Goal: Task Accomplishment & Management: Manage account settings

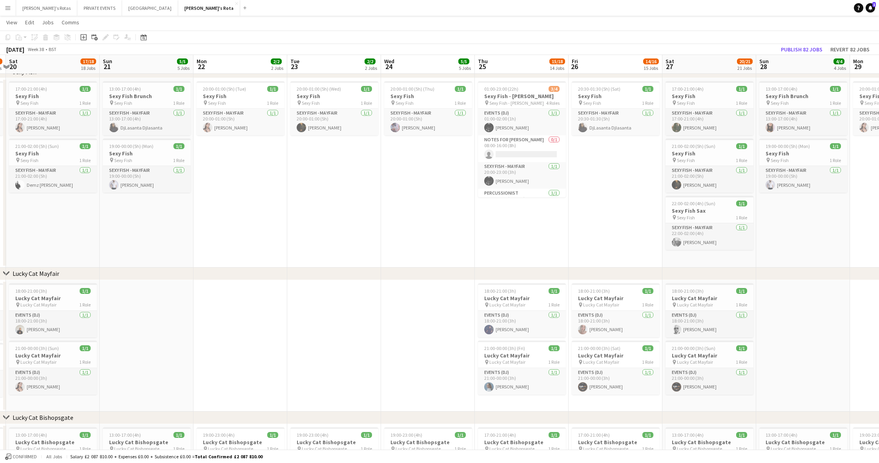
scroll to position [197, 0]
click at [90, 8] on button "PRIVATE EVENTS Close" at bounding box center [99, 7] width 45 height 15
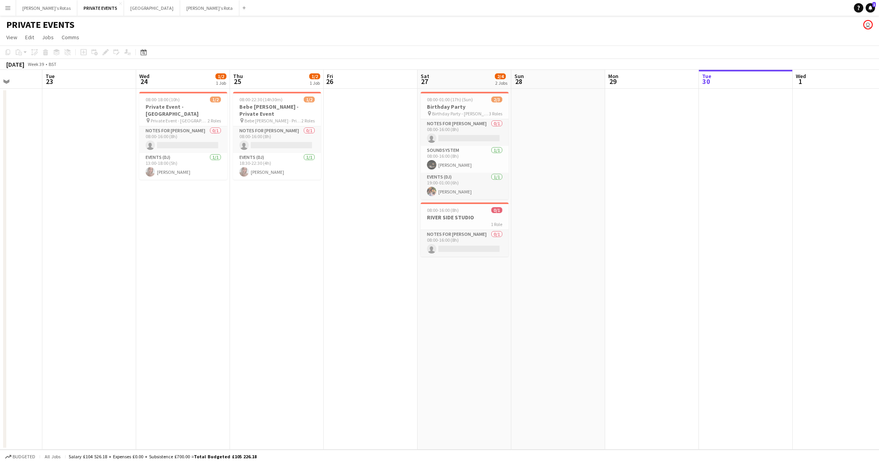
scroll to position [0, 239]
click at [462, 208] on div "08:00-16:00 (8h) 0/1" at bounding box center [465, 210] width 88 height 6
click at [109, 51] on div "Edit" at bounding box center [105, 51] width 9 height 9
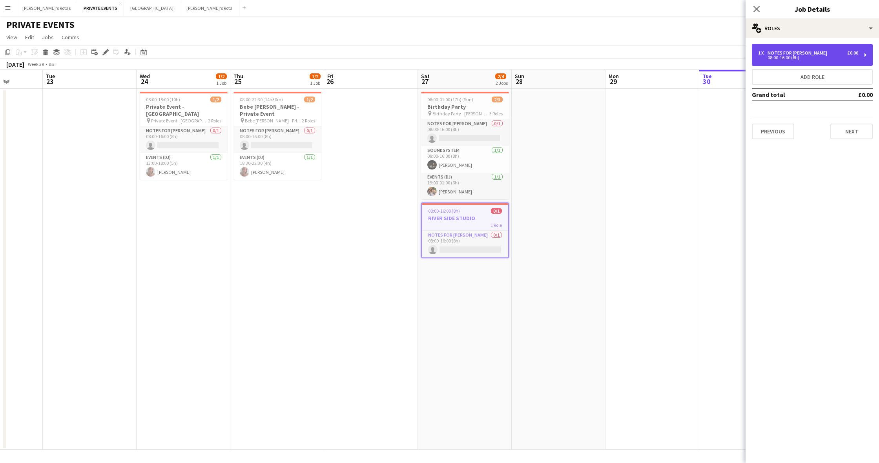
click at [800, 53] on div "Notes for [PERSON_NAME]" at bounding box center [799, 52] width 63 height 5
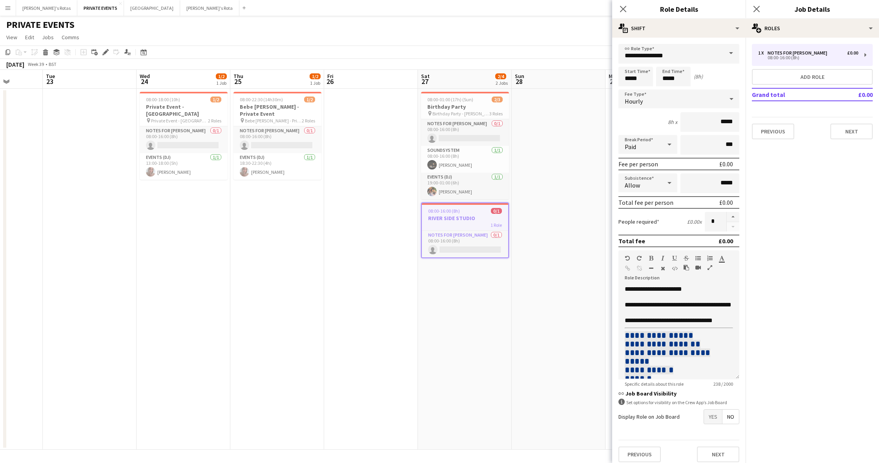
click at [356, 214] on app-date-cell at bounding box center [371, 269] width 94 height 361
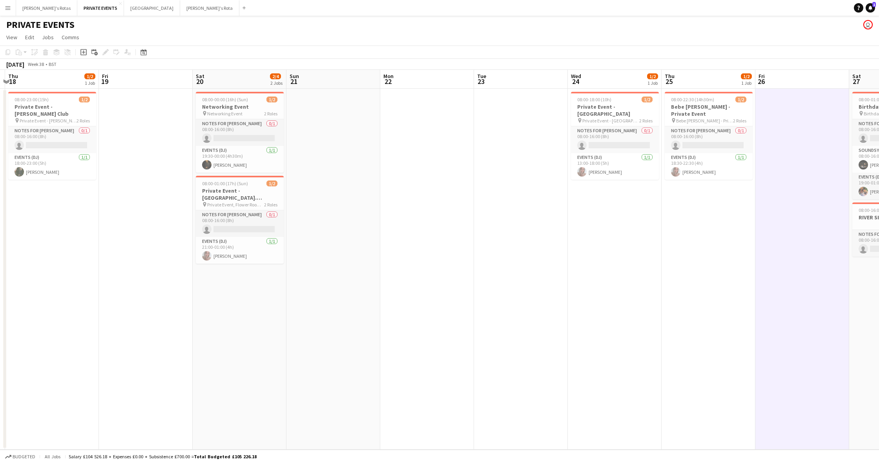
scroll to position [0, 171]
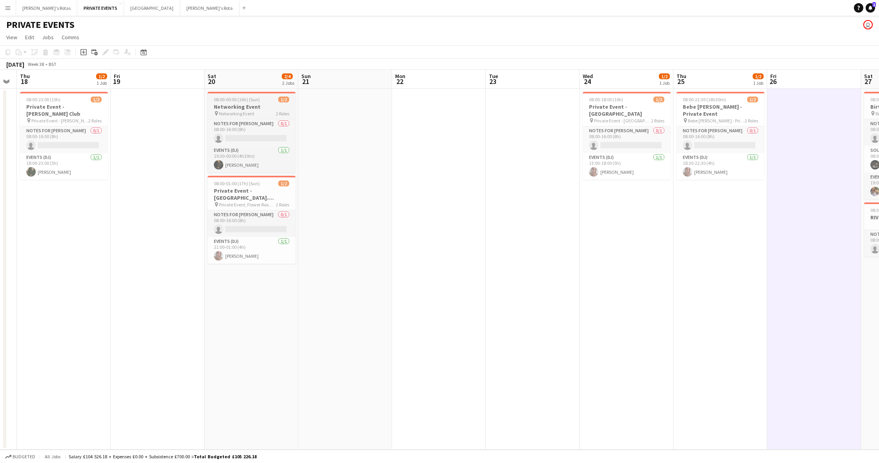
click at [239, 103] on app-job-card "08:00-00:00 (16h) (Sun) 1/2 Networking Event pin Networking Event 2 Roles Notes…" at bounding box center [252, 132] width 88 height 81
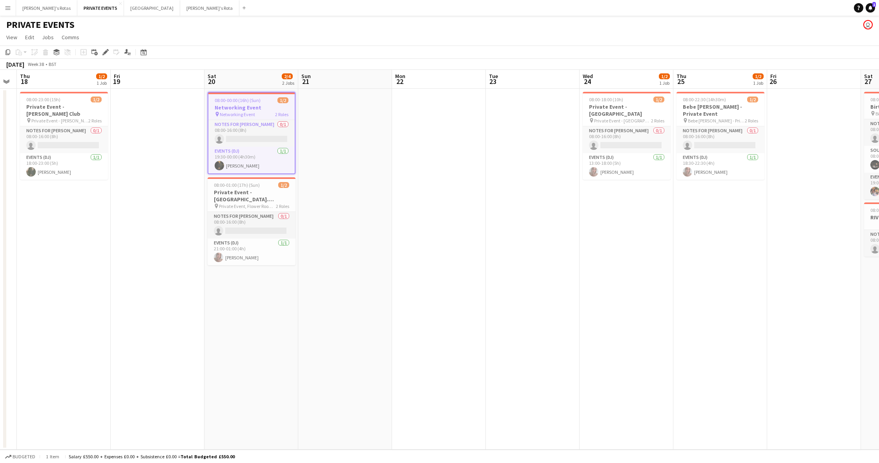
click at [260, 102] on div "08:00-00:00 (16h) (Sun) 1/2" at bounding box center [251, 100] width 86 height 6
click at [249, 104] on h3 "Networking Event" at bounding box center [252, 106] width 88 height 7
click at [104, 51] on icon "Edit" at bounding box center [105, 52] width 6 height 6
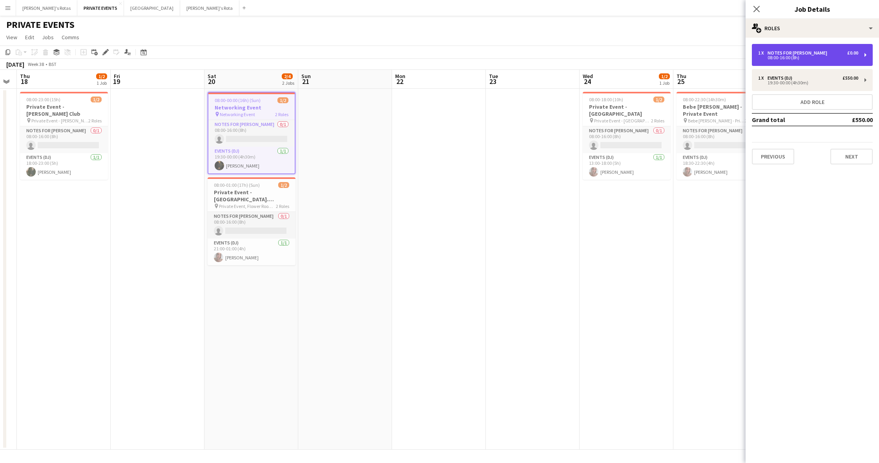
click at [774, 54] on div "Notes for [PERSON_NAME]" at bounding box center [799, 52] width 63 height 5
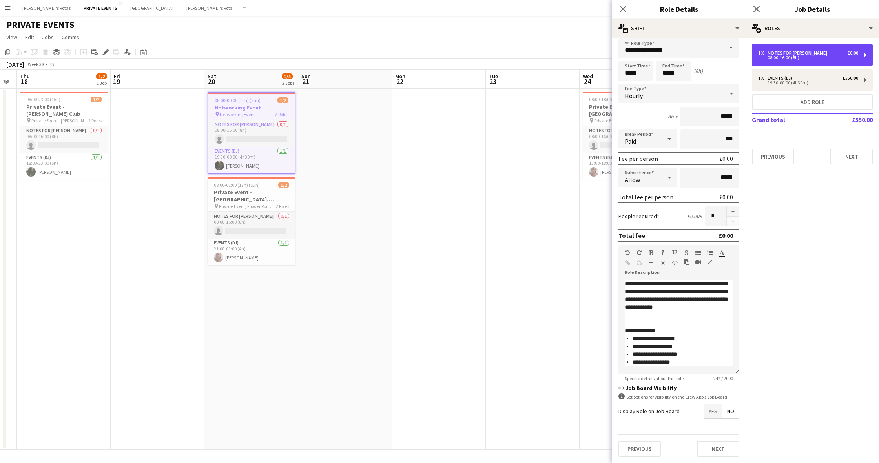
scroll to position [5, 0]
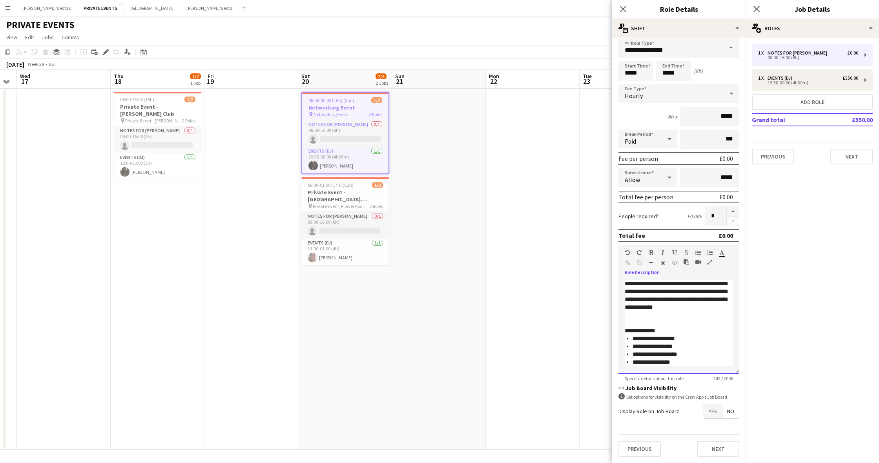
click at [626, 284] on div "**********" at bounding box center [679, 299] width 108 height 39
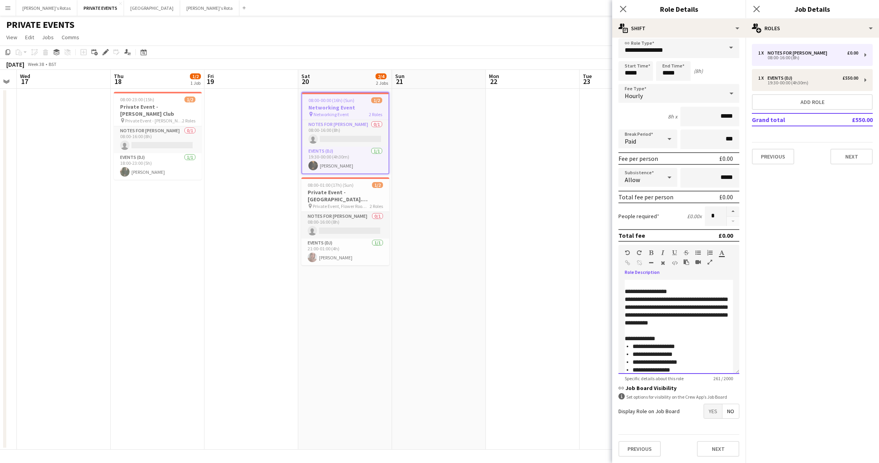
click at [627, 283] on div at bounding box center [679, 284] width 108 height 8
click at [350, 189] on h3 "Private Event - [GEOGRAPHIC_DATA]. [PERSON_NAME]'s" at bounding box center [345, 196] width 88 height 14
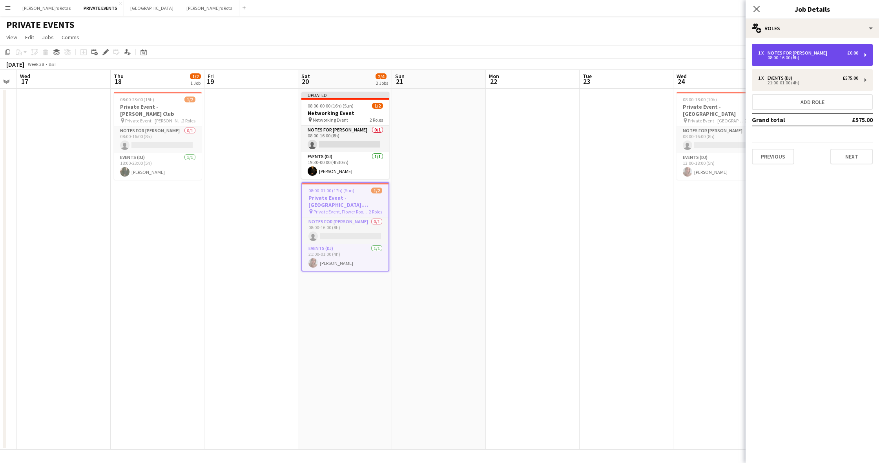
click at [776, 57] on div "08:00-16:00 (8h)" at bounding box center [808, 58] width 100 height 4
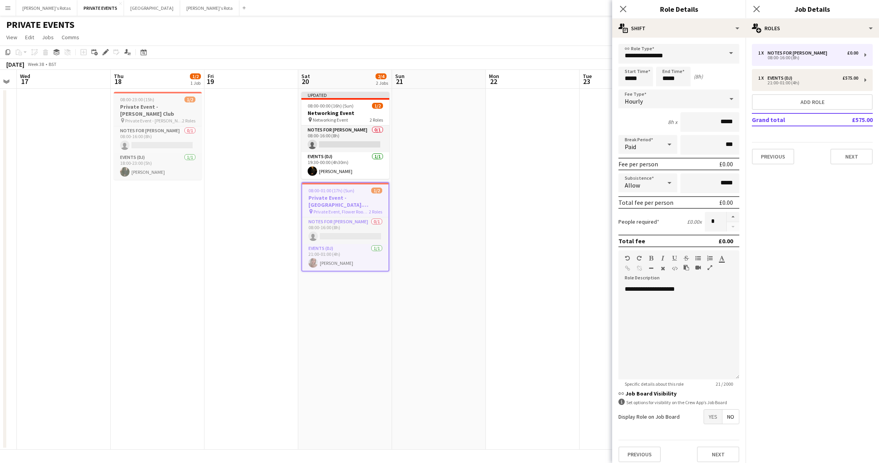
click at [143, 105] on h3 "Private Event - [PERSON_NAME] Club" at bounding box center [158, 110] width 88 height 14
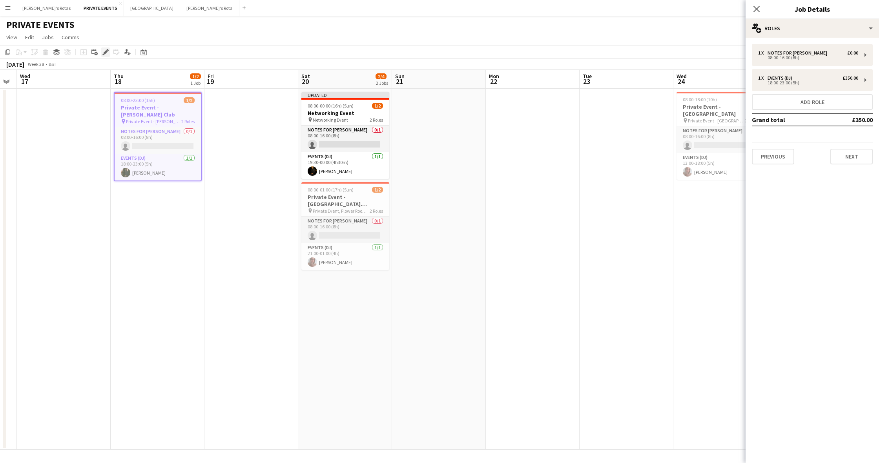
click at [106, 49] on icon "Edit" at bounding box center [105, 52] width 6 height 6
click at [775, 57] on div "08:00-16:00 (8h)" at bounding box center [808, 58] width 100 height 4
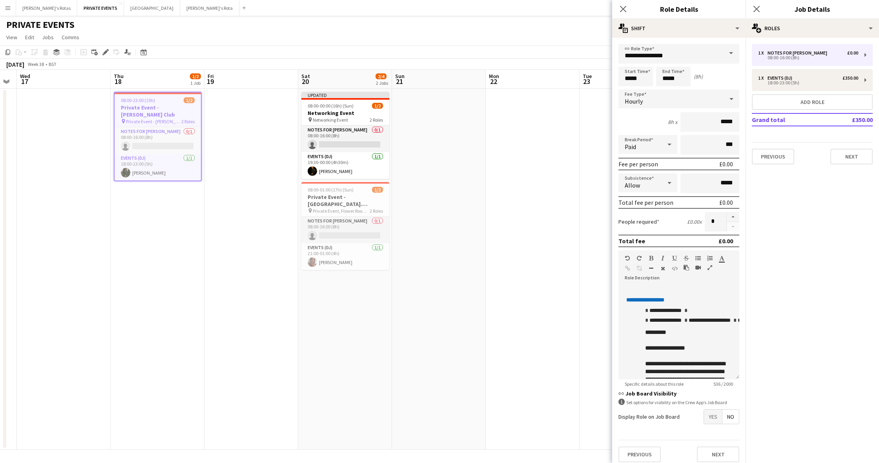
click at [163, 106] on h3 "Private Event - [PERSON_NAME] Club" at bounding box center [158, 111] width 86 height 14
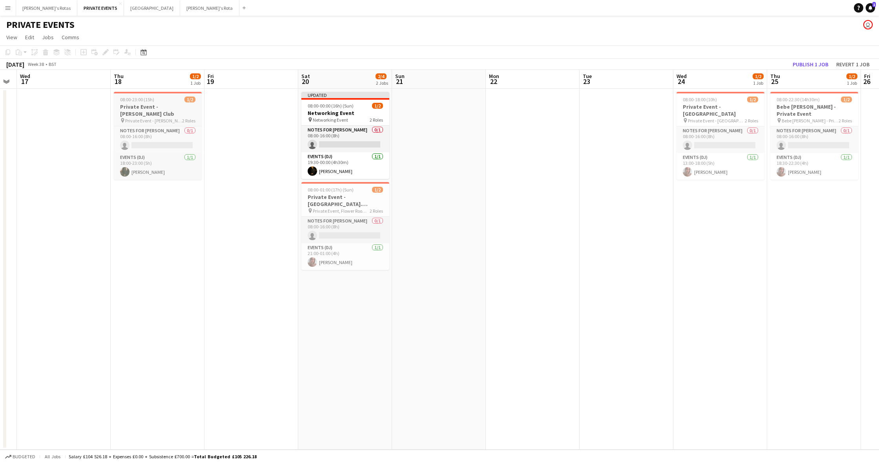
click at [163, 106] on h3 "Private Event - [PERSON_NAME] Club" at bounding box center [158, 110] width 88 height 14
click at [166, 108] on h3 "Private Event - [PERSON_NAME] Club" at bounding box center [157, 111] width 86 height 14
click at [146, 118] on span "Private Event - [PERSON_NAME] Club" at bounding box center [153, 121] width 57 height 6
click at [108, 52] on icon "Edit" at bounding box center [105, 52] width 6 height 6
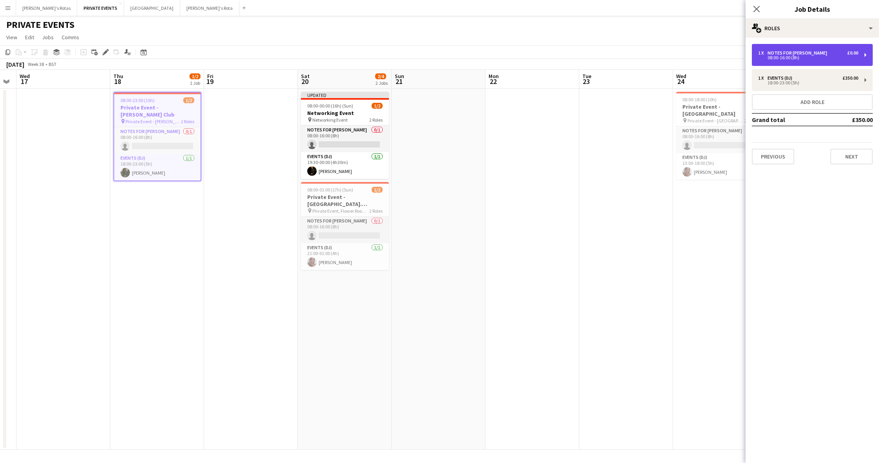
click at [776, 57] on div "08:00-16:00 (8h)" at bounding box center [808, 58] width 100 height 4
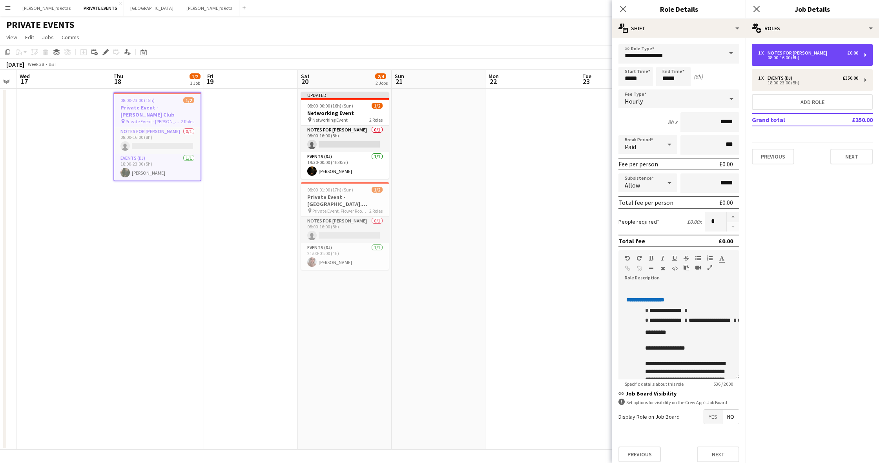
scroll to position [0, 0]
click at [644, 299] on span "**********" at bounding box center [650, 300] width 48 height 8
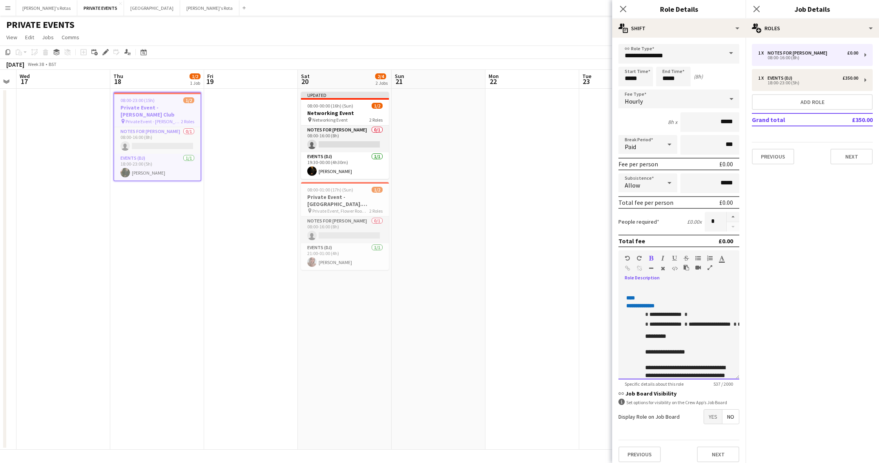
click at [644, 284] on div "**********" at bounding box center [679, 330] width 121 height 100
click at [642, 286] on div at bounding box center [679, 289] width 108 height 8
click at [455, 204] on app-date-cell at bounding box center [439, 269] width 94 height 361
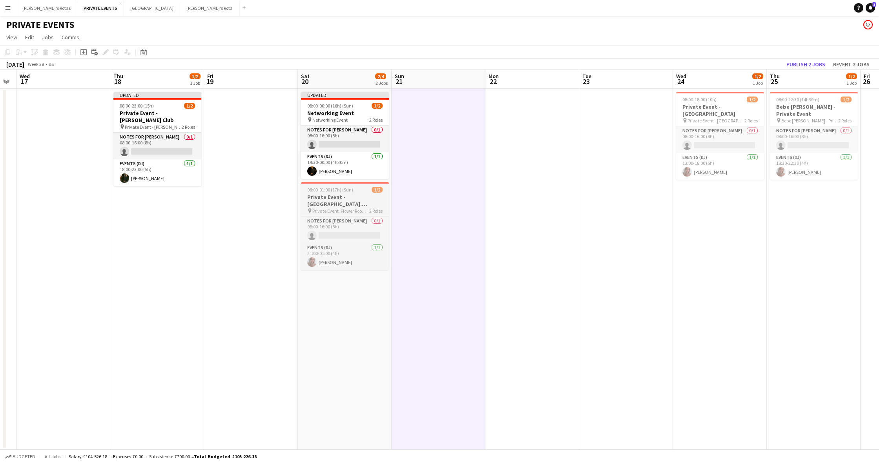
click at [344, 197] on h3 "Private Event - [GEOGRAPHIC_DATA]. [PERSON_NAME]'s" at bounding box center [345, 201] width 88 height 14
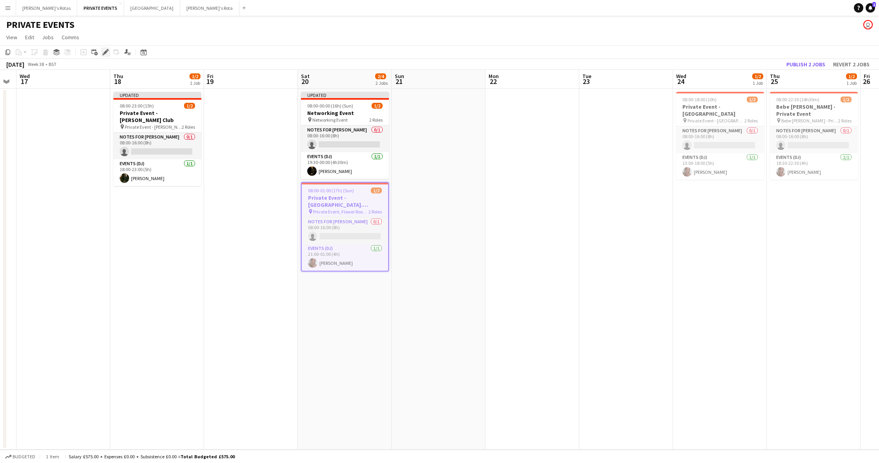
click at [108, 51] on icon at bounding box center [108, 50] width 2 height 2
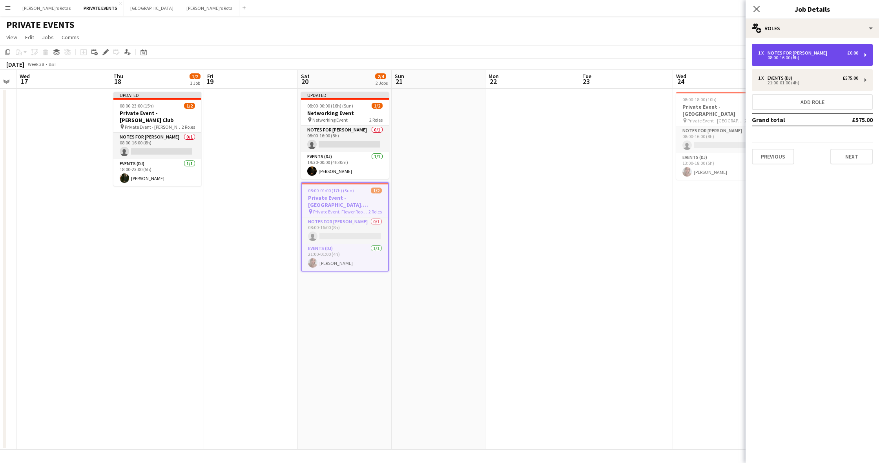
click at [825, 53] on div "1 x Notes for [PERSON_NAME] £0.00" at bounding box center [808, 52] width 100 height 5
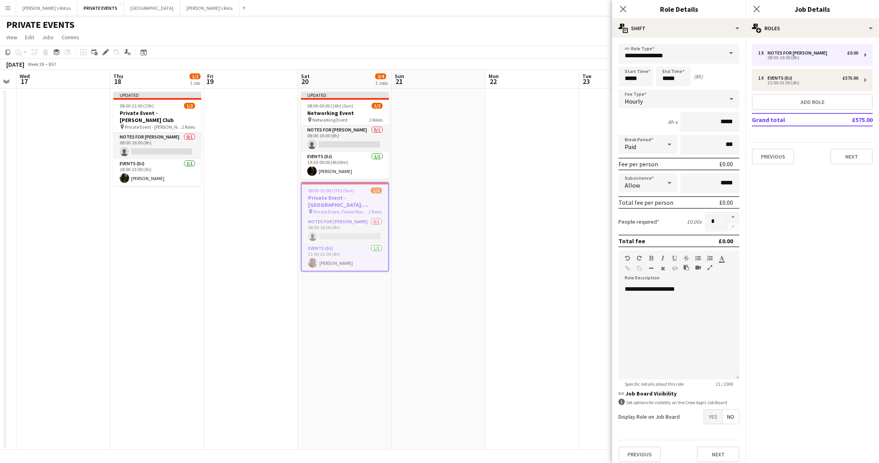
click at [511, 137] on app-date-cell at bounding box center [533, 269] width 94 height 361
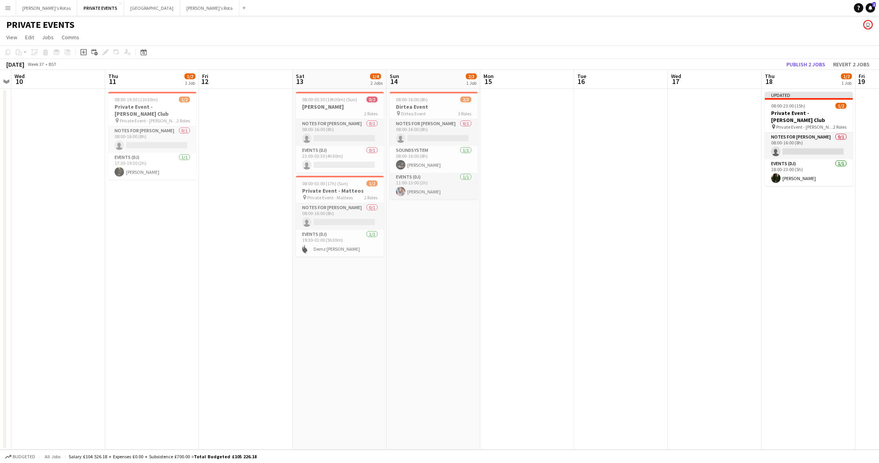
scroll to position [0, 230]
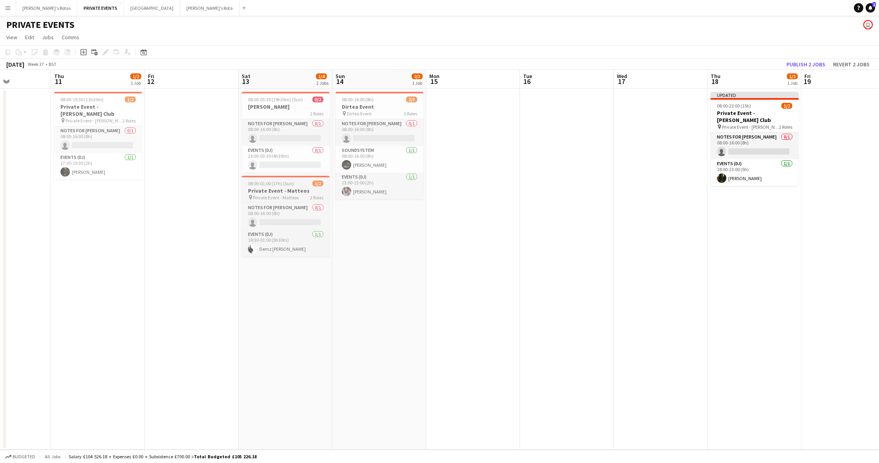
click at [302, 180] on app-job-card "08:00-01:00 (17h) (Sun) 1/2 Private Event - Matteos pin Private Event - [PERSON…" at bounding box center [286, 216] width 88 height 81
click at [106, 49] on icon "Edit" at bounding box center [105, 52] width 6 height 6
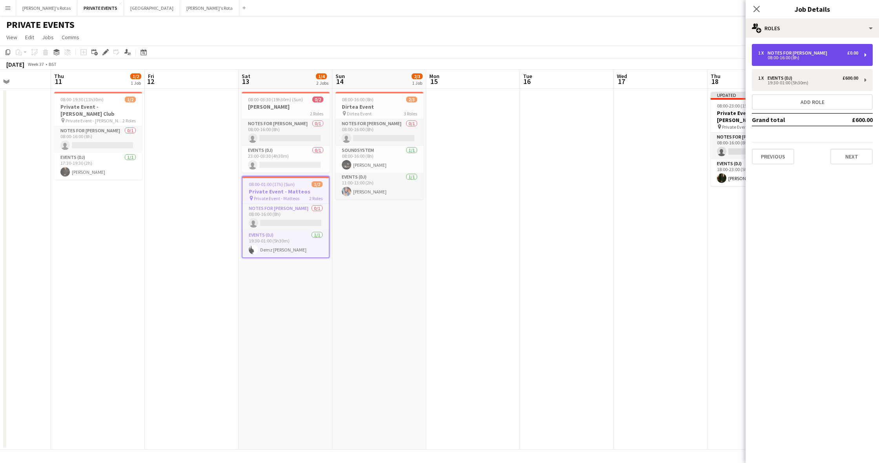
click at [775, 50] on div "1 x Notes for [PERSON_NAME] £0.00 08:00-16:00 (8h)" at bounding box center [812, 55] width 121 height 22
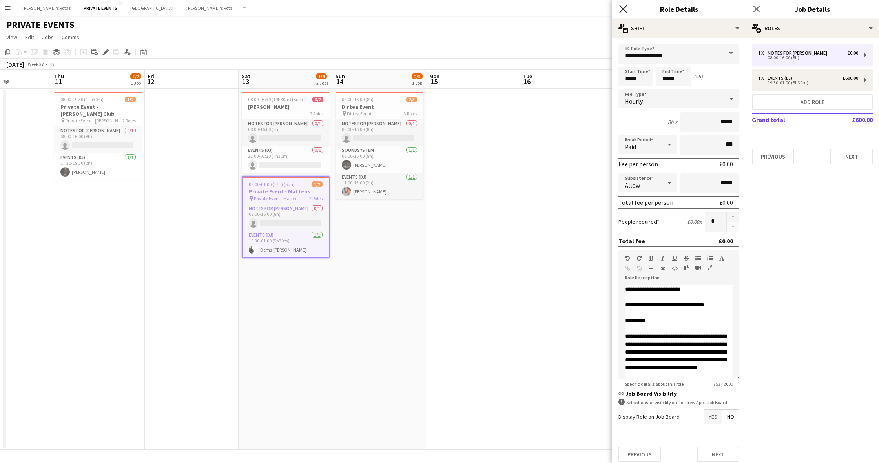
click at [623, 8] on icon at bounding box center [622, 8] width 7 height 7
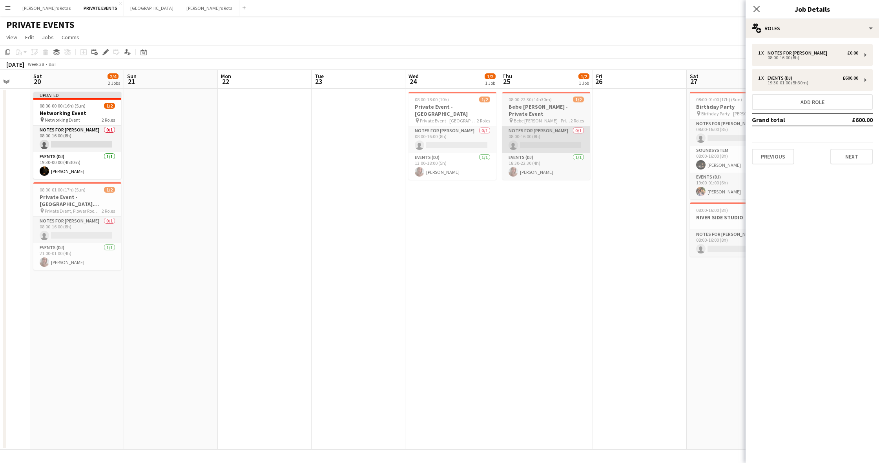
scroll to position [0, 346]
click at [451, 102] on div "08:00-18:00 (10h) 1/2" at bounding box center [452, 100] width 88 height 6
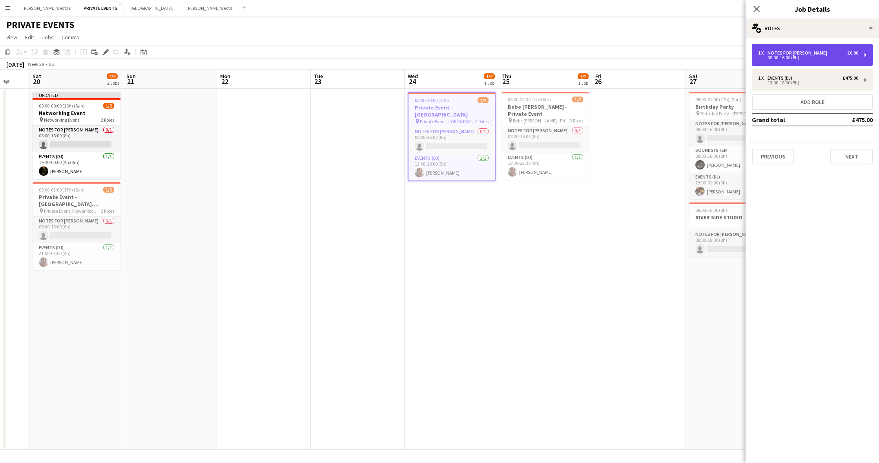
click at [793, 59] on div "08:00-16:00 (8h)" at bounding box center [808, 58] width 100 height 4
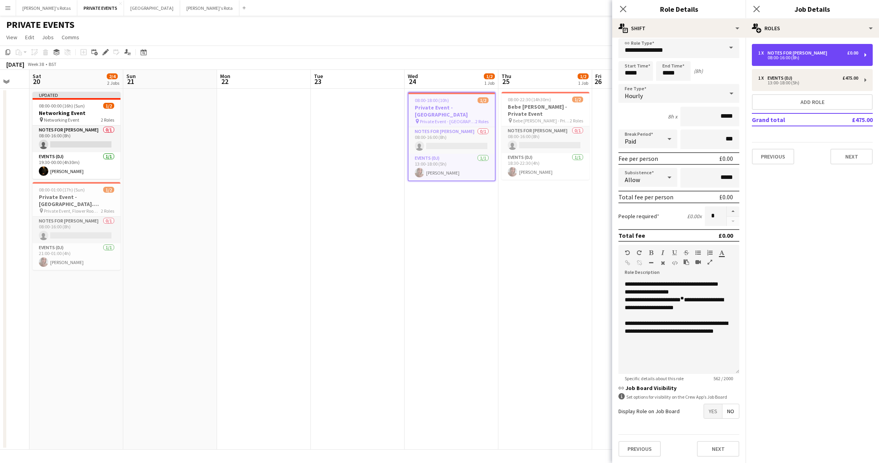
scroll to position [5, 0]
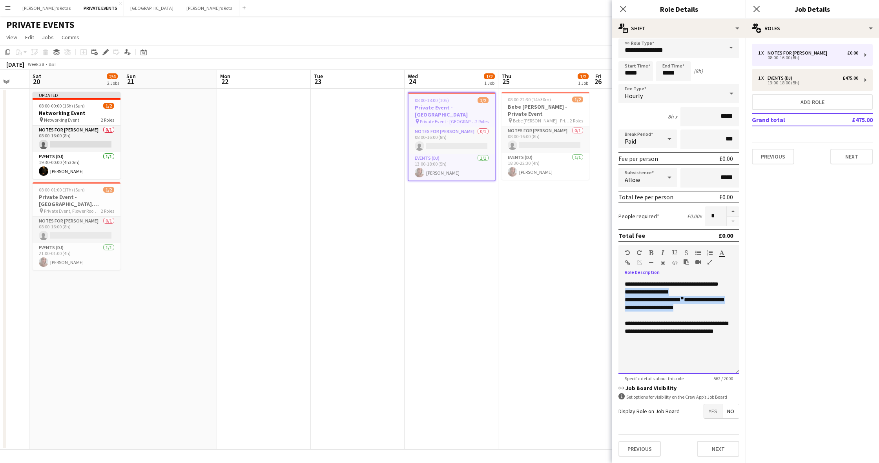
drag, startPoint x: 625, startPoint y: 306, endPoint x: 701, endPoint y: 321, distance: 77.2
click at [702, 321] on div "**********" at bounding box center [679, 273] width 108 height 190
copy div "**********"
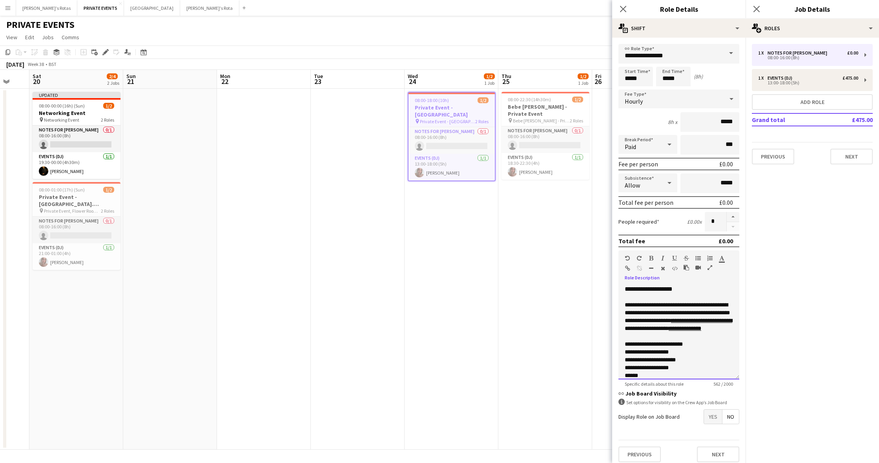
click at [626, 289] on div "**********" at bounding box center [679, 332] width 121 height 94
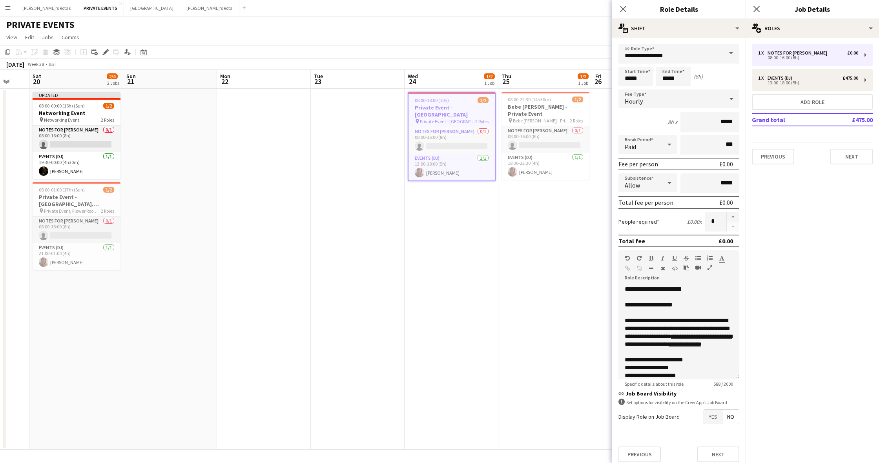
click at [547, 242] on app-date-cell "08:00-22:30 (14h30m) 1/2 Bebe [PERSON_NAME] - Private Event pin [PERSON_NAME] -…" at bounding box center [545, 269] width 94 height 361
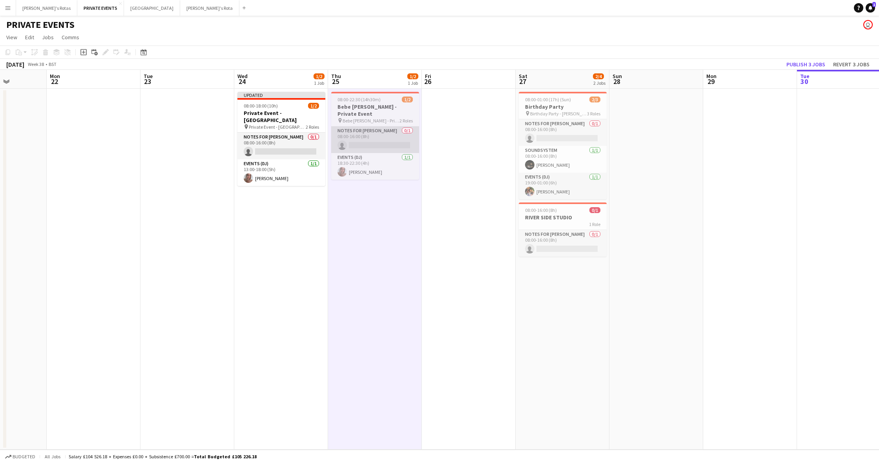
scroll to position [0, 235]
click at [368, 105] on h3 "Bebe [PERSON_NAME] - Private Event" at bounding box center [374, 110] width 88 height 14
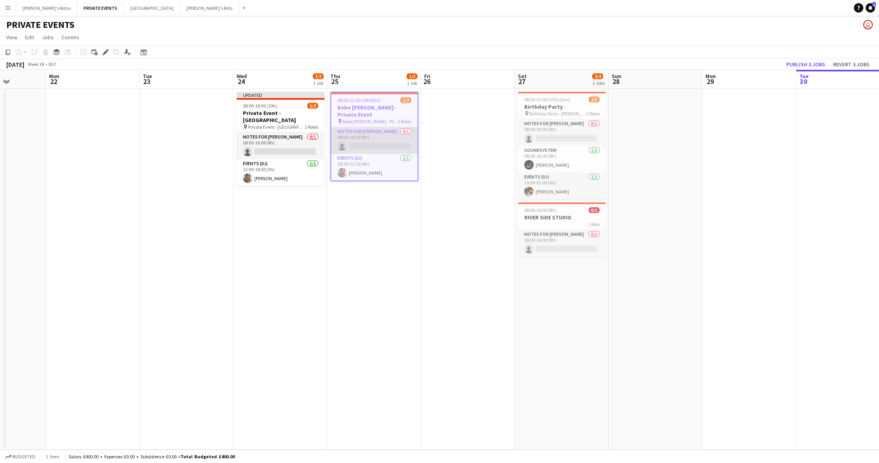
scroll to position [0, 236]
click at [105, 52] on icon at bounding box center [105, 52] width 4 height 4
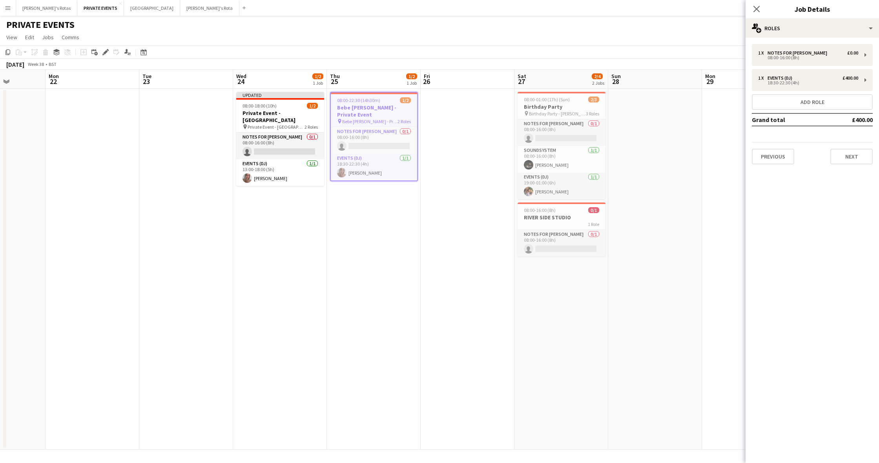
click at [756, 9] on icon at bounding box center [757, 9] width 6 height 6
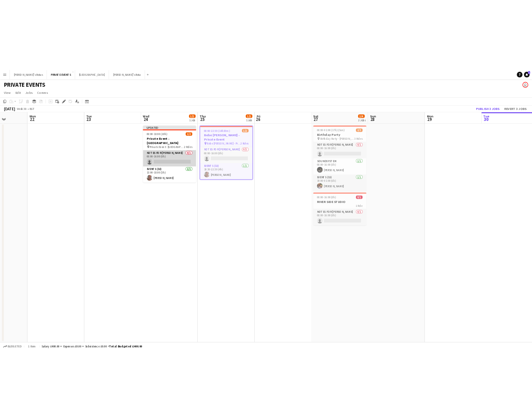
scroll to position [0, 236]
